Goal: Find specific page/section: Find specific page/section

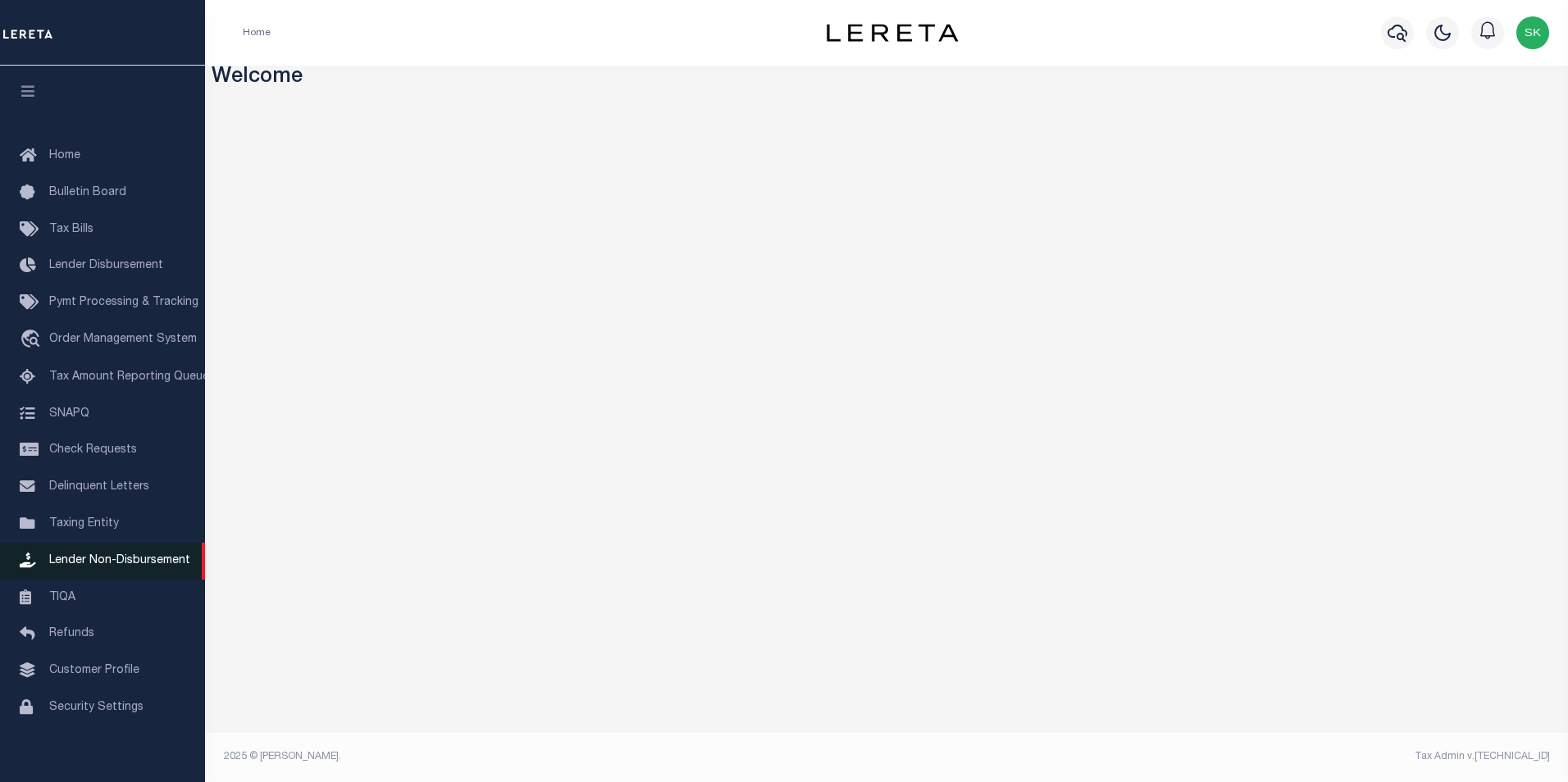
click at [132, 562] on span "Lender Non-Disbursement" at bounding box center [119, 560] width 141 height 11
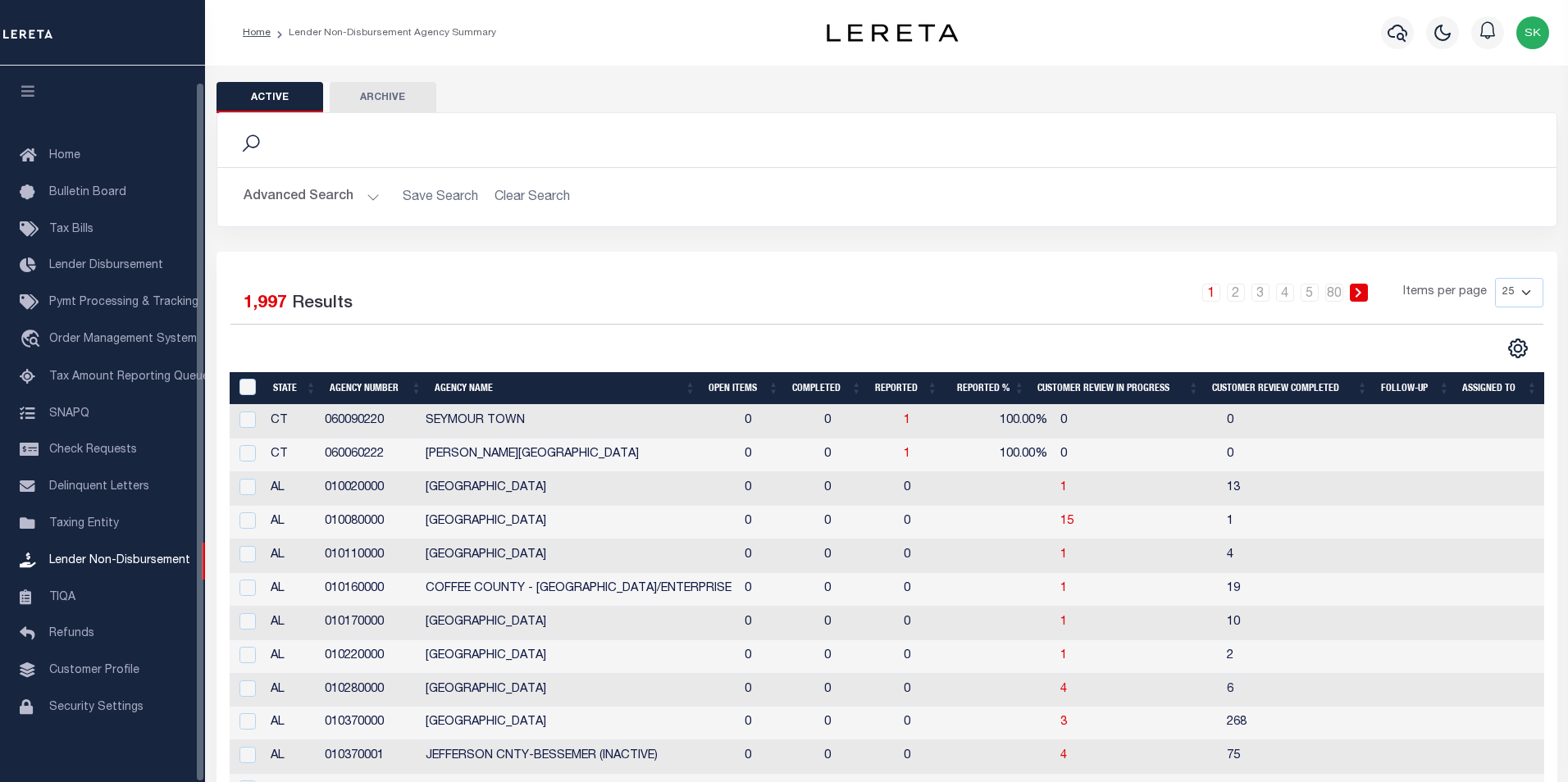
select select
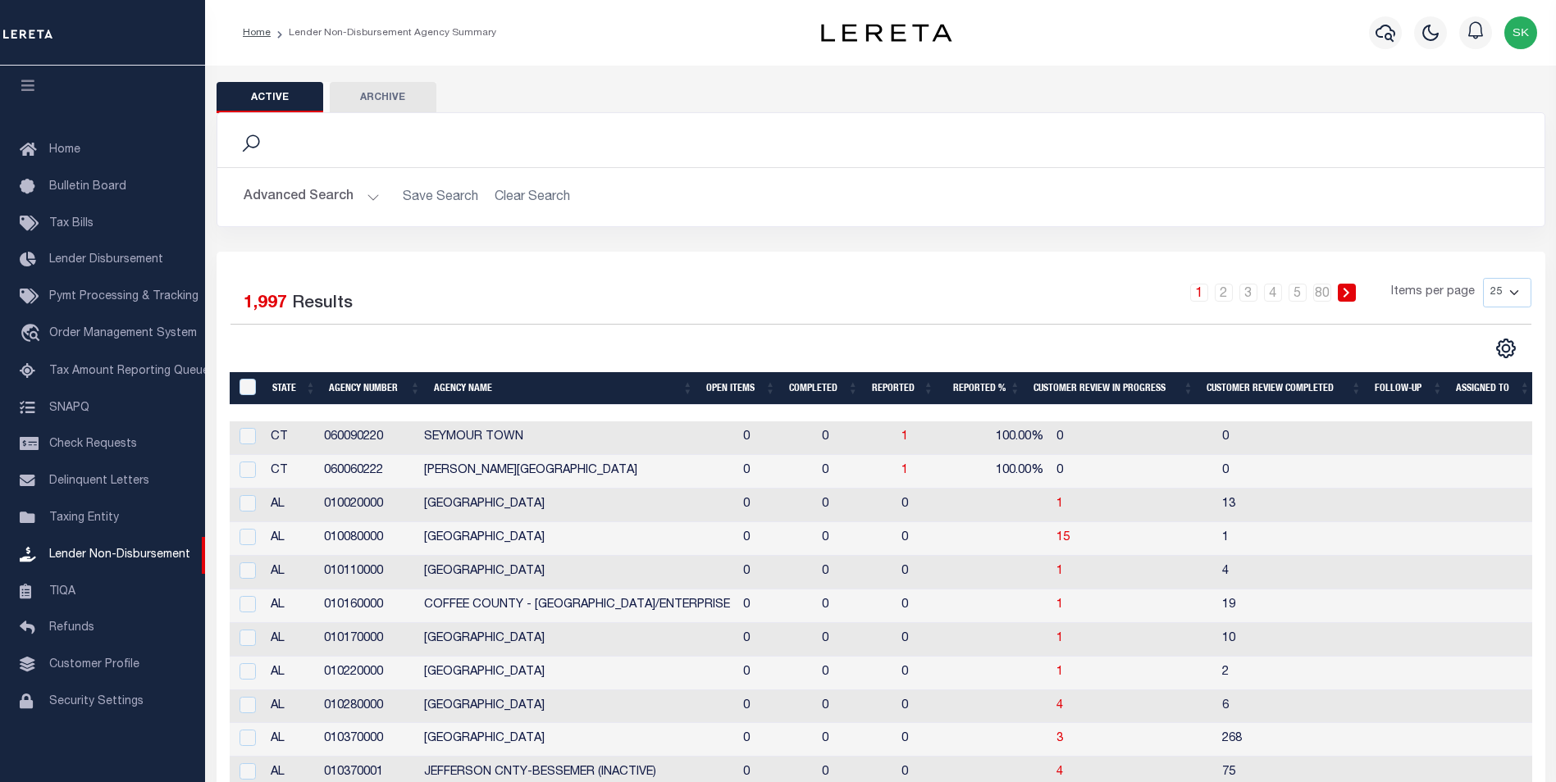
click at [368, 198] on button "Advanced Search" at bounding box center [312, 197] width 136 height 32
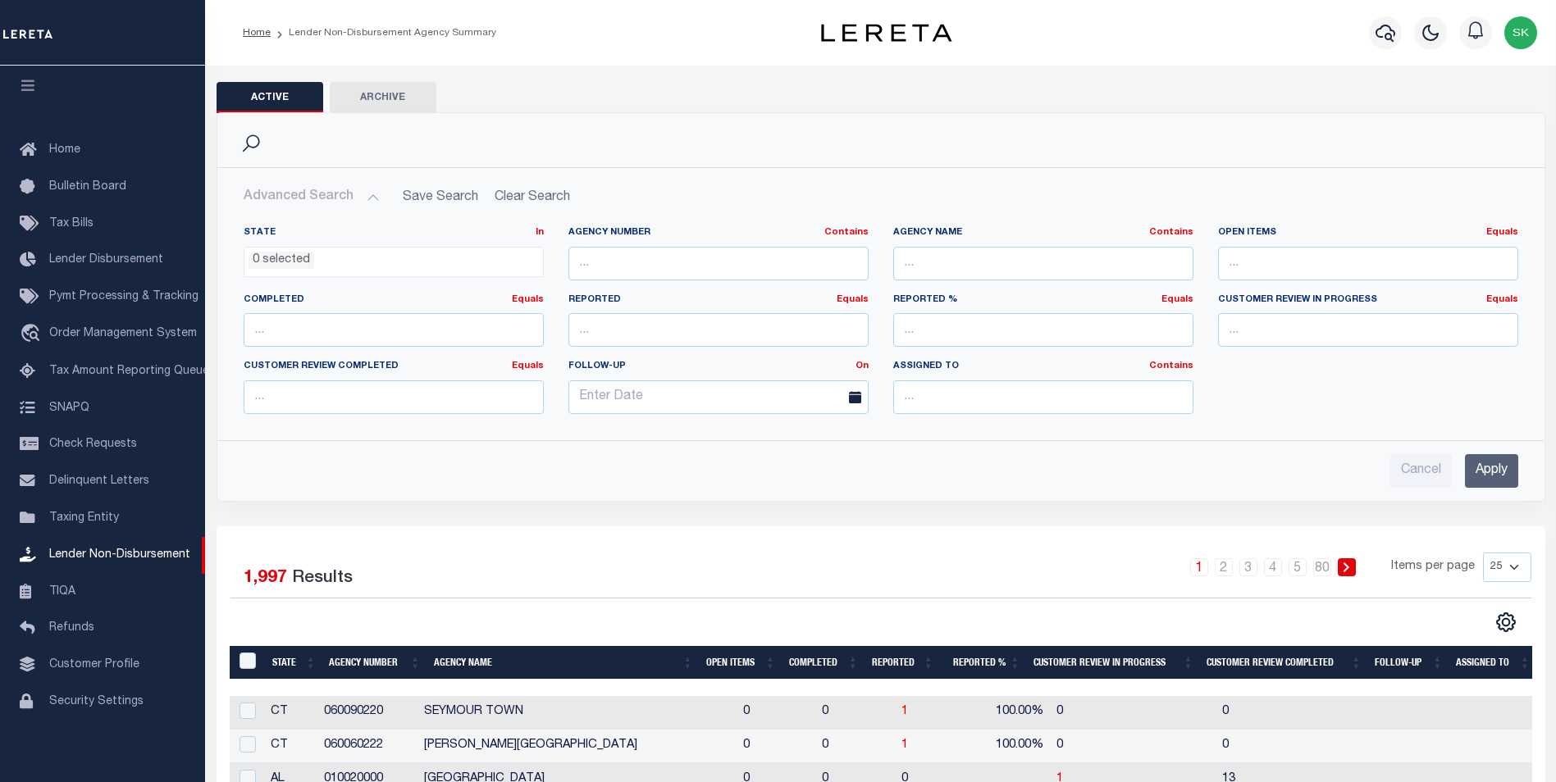
click at [1496, 466] on input "Apply" at bounding box center [1491, 471] width 53 height 34
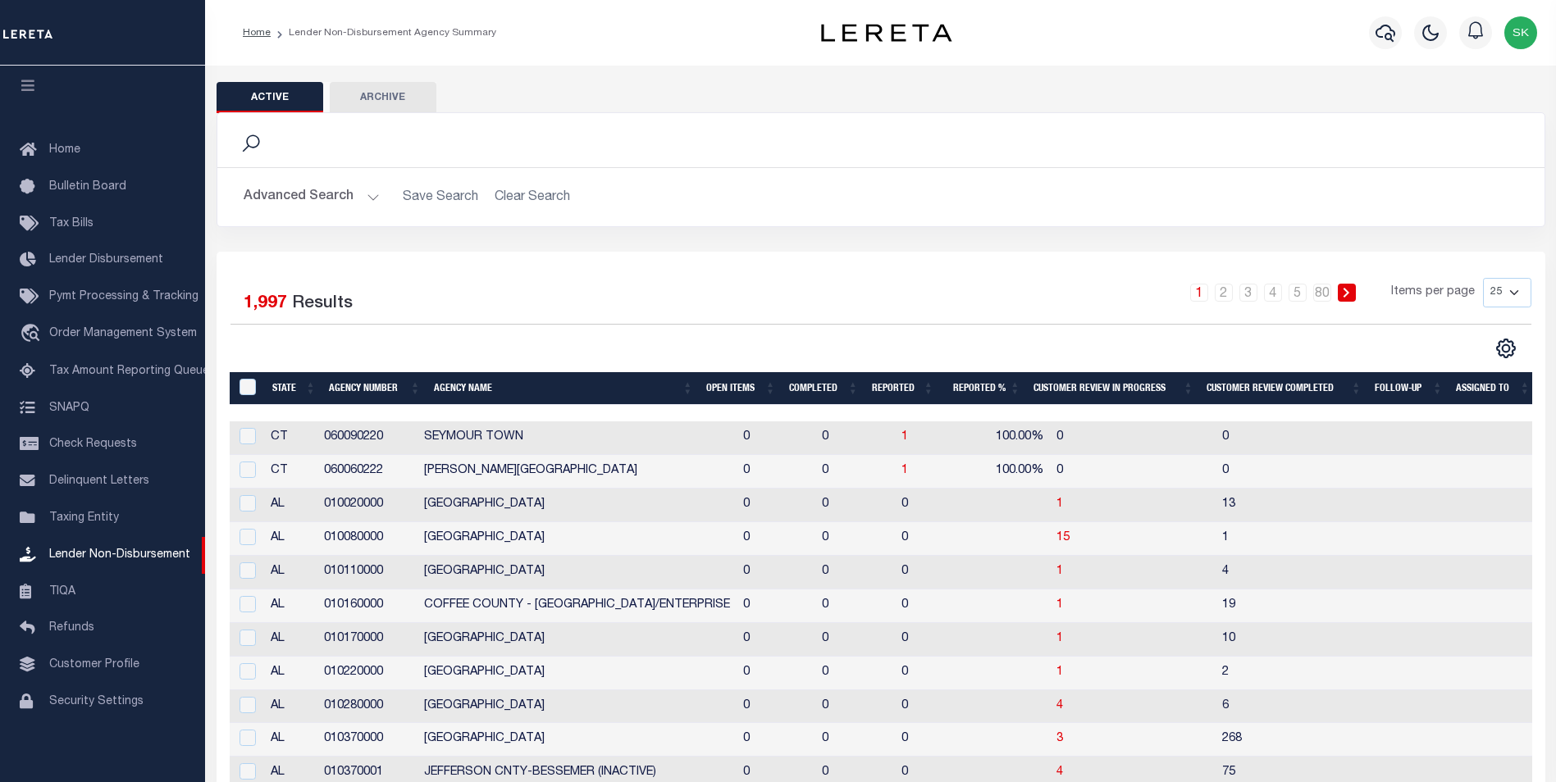
click at [719, 390] on th "Open Items" at bounding box center [741, 389] width 83 height 34
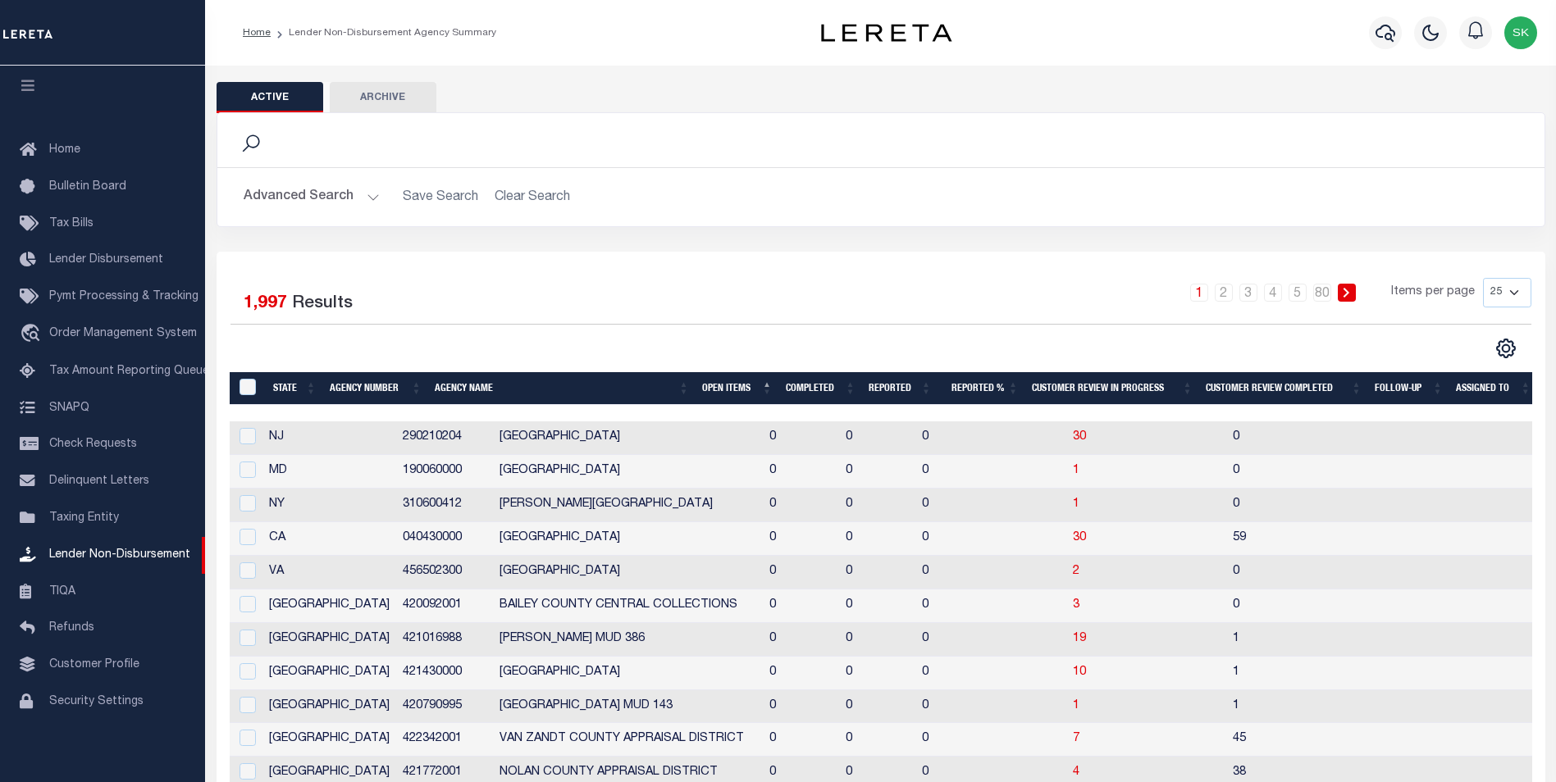
click at [719, 390] on th "Open Items" at bounding box center [738, 389] width 84 height 34
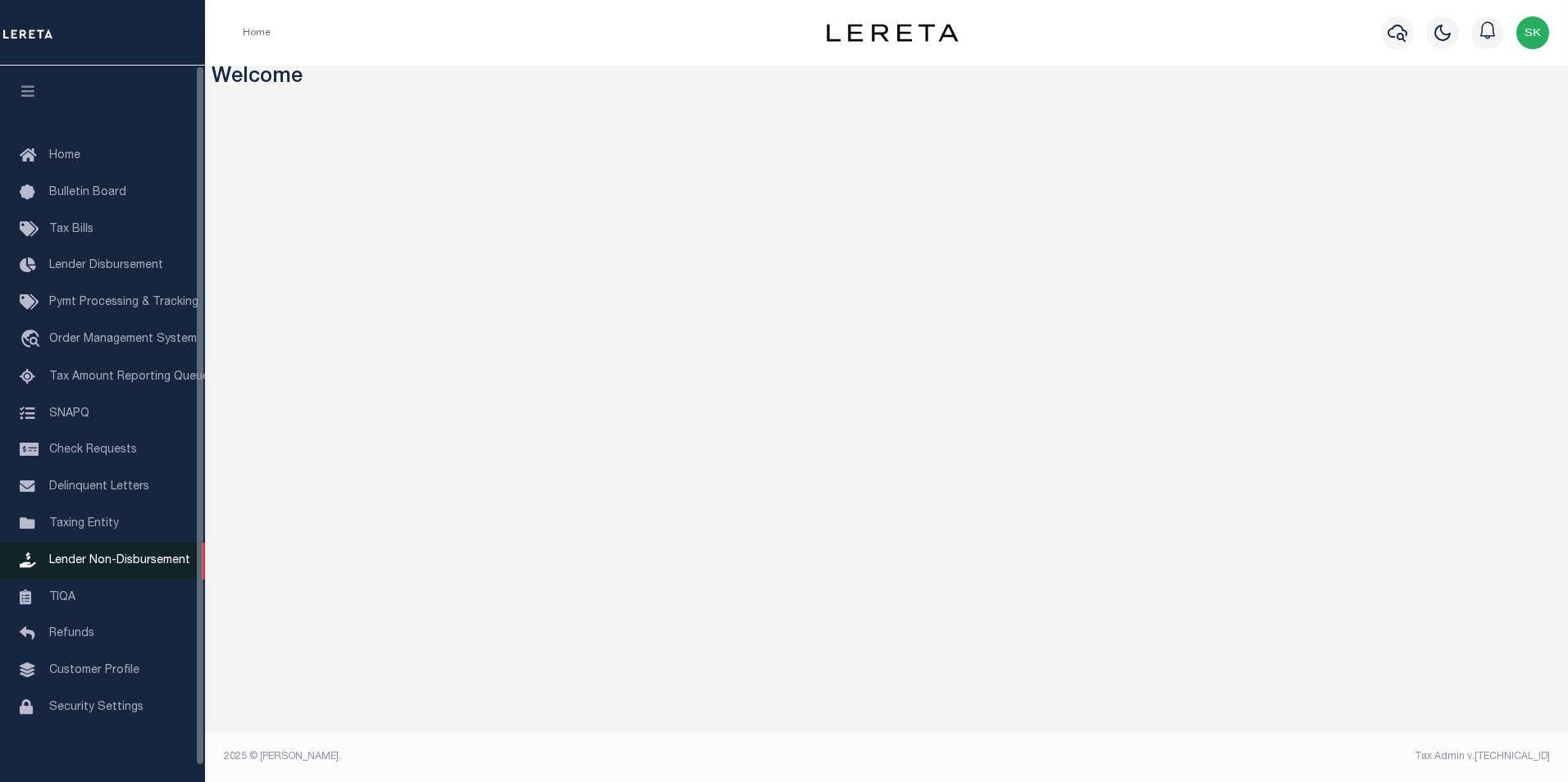
click at [151, 565] on span "Lender Non-Disbursement" at bounding box center [119, 560] width 141 height 11
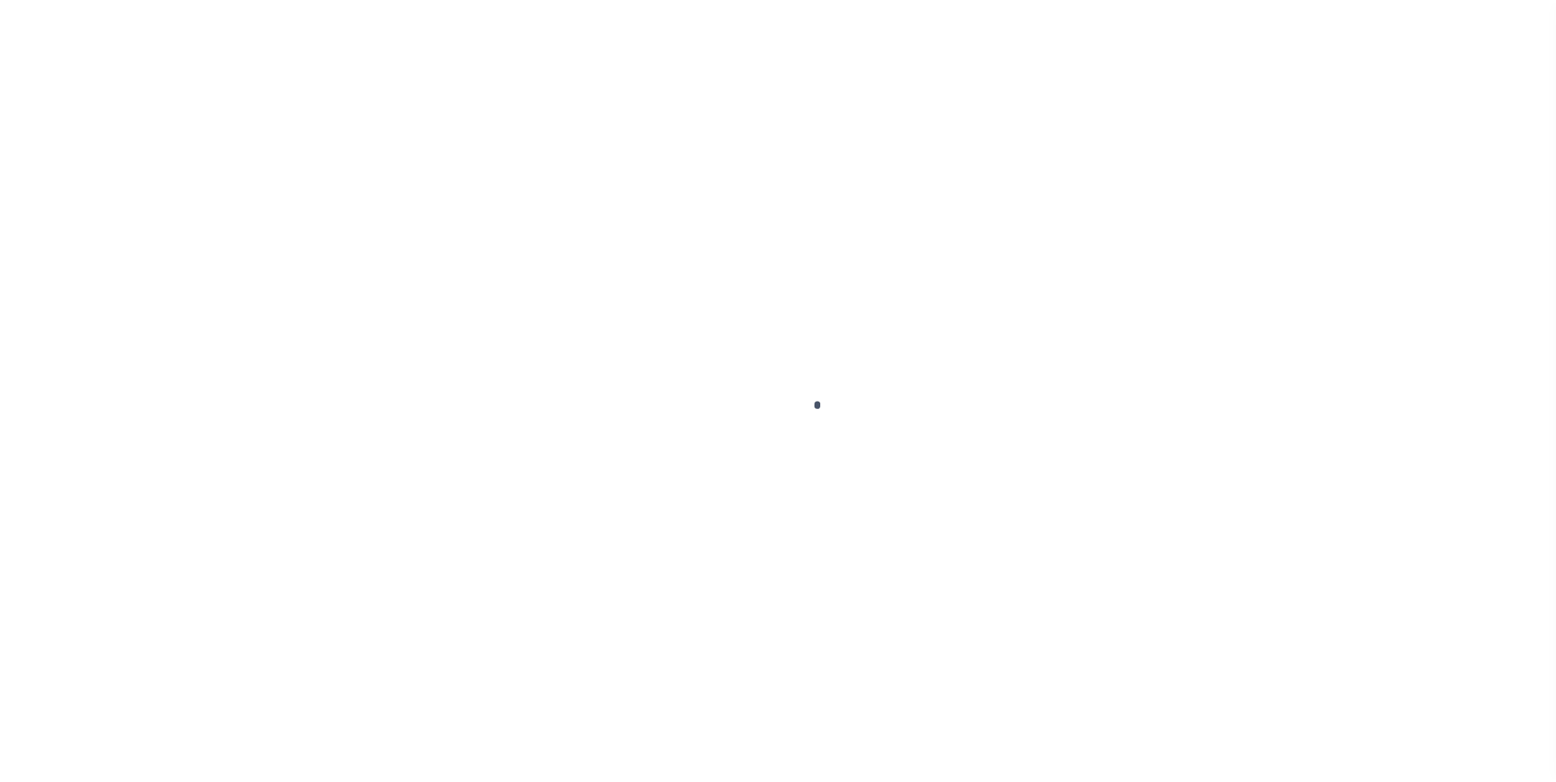
scroll to position [16, 0]
